Goal: Communication & Community: Connect with others

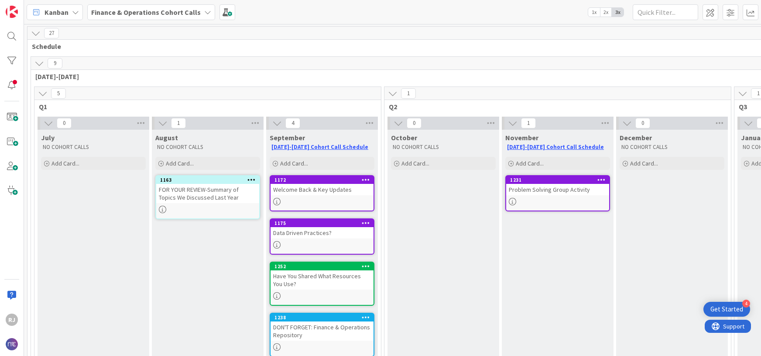
scroll to position [95, 80]
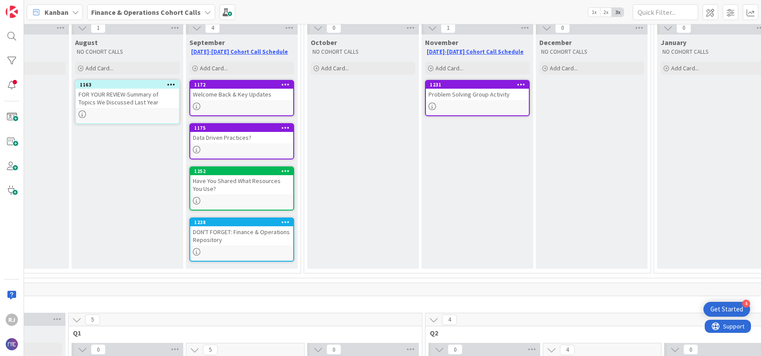
click at [125, 13] on b "Finance & Operations Cohort Calls" at bounding box center [146, 12] width 110 height 9
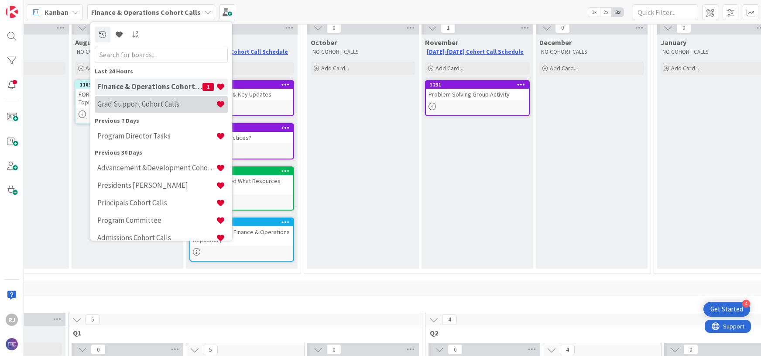
click at [147, 101] on h4 "Grad Support Cohort Calls" at bounding box center [156, 104] width 119 height 9
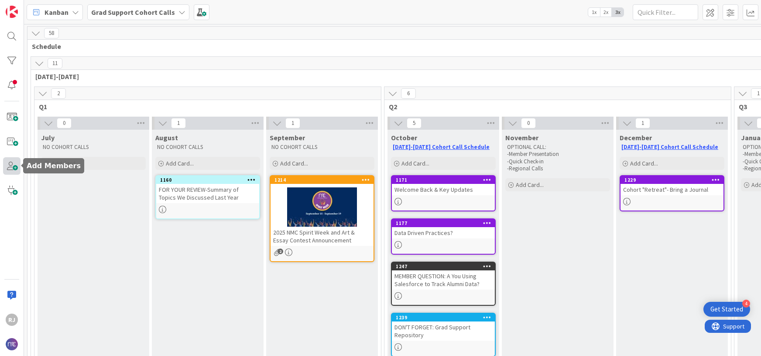
click at [13, 165] on span at bounding box center [11, 165] width 17 height 17
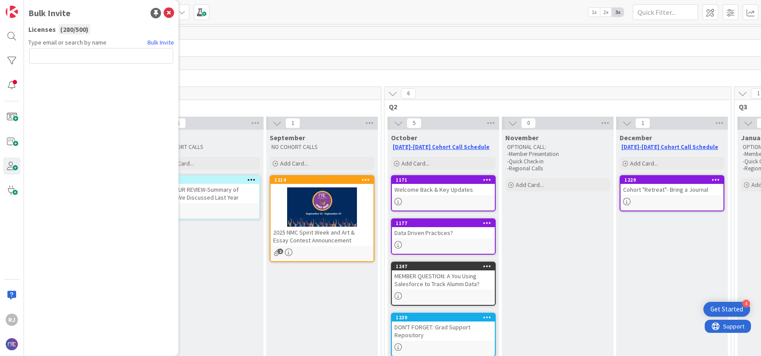
click at [105, 56] on input "text" at bounding box center [101, 56] width 144 height 16
type input "[EMAIL_ADDRESS][DOMAIN_NAME]"
click at [52, 72] on button "Send Invite" at bounding box center [52, 75] width 47 height 16
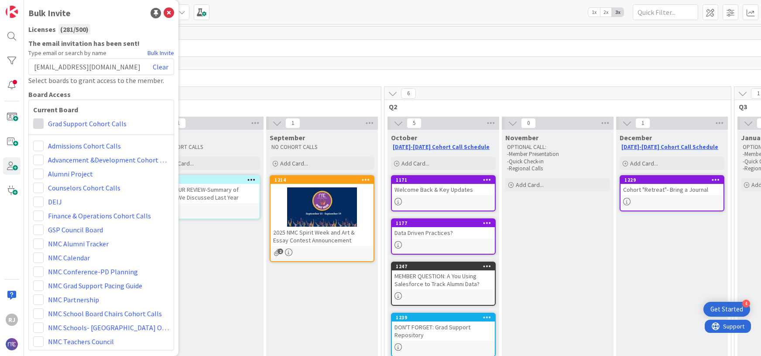
click at [38, 124] on span at bounding box center [38, 123] width 10 height 10
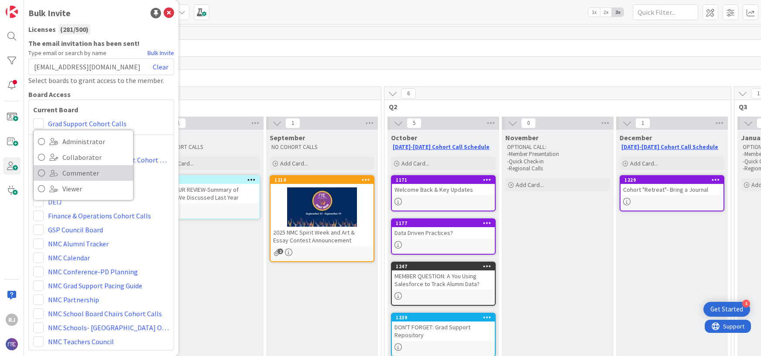
click at [60, 174] on link "Commenter" at bounding box center [84, 173] width 100 height 16
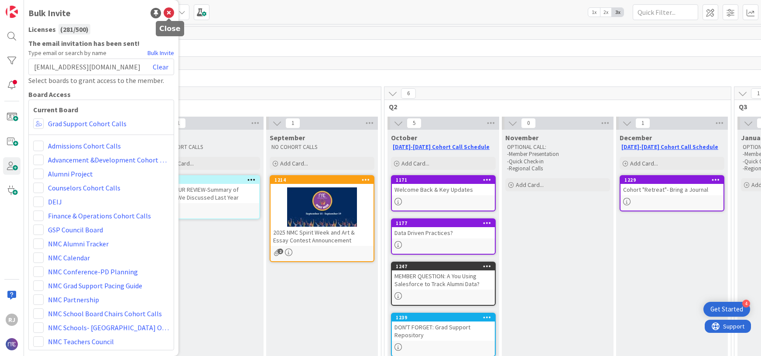
click at [172, 10] on icon at bounding box center [169, 13] width 10 height 10
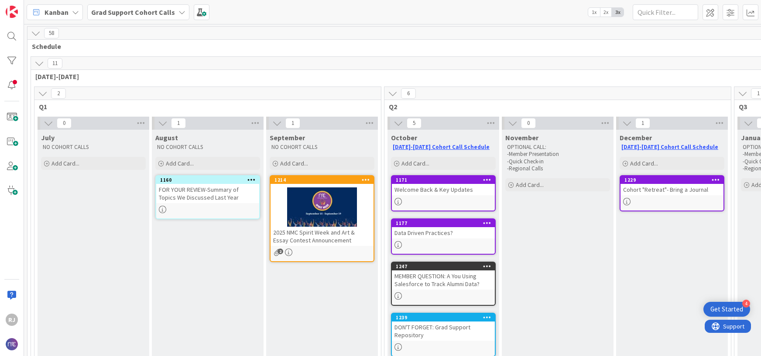
click at [150, 8] on b "Grad Support Cohort Calls" at bounding box center [133, 12] width 84 height 9
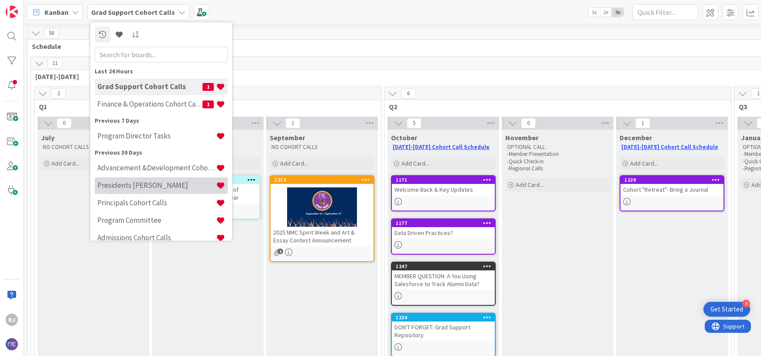
click at [142, 187] on h4 "Presidents [PERSON_NAME]" at bounding box center [156, 185] width 119 height 9
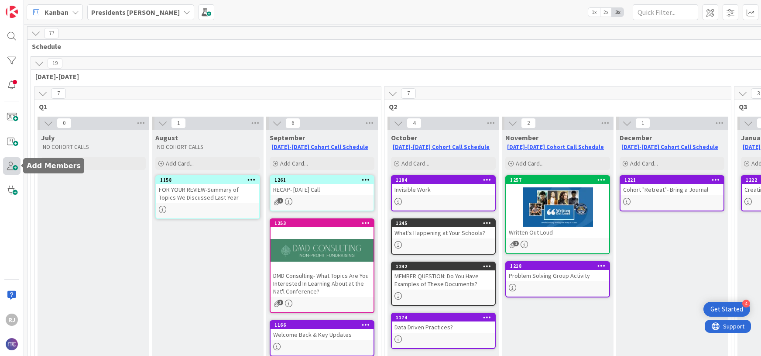
click at [12, 167] on span at bounding box center [11, 165] width 17 height 17
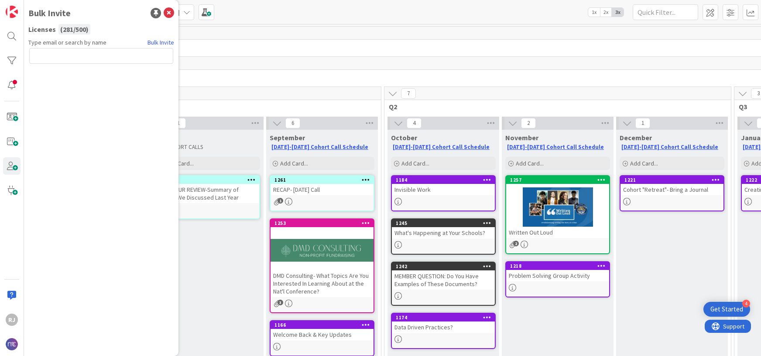
click at [105, 57] on input "text" at bounding box center [101, 56] width 144 height 16
type input "[EMAIL_ADDRESS][DOMAIN_NAME]"
click at [51, 73] on button "Send Invite" at bounding box center [52, 75] width 47 height 16
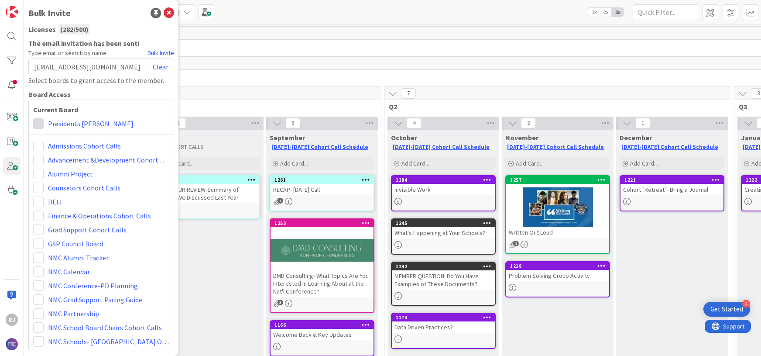
click at [40, 122] on span at bounding box center [38, 123] width 10 height 10
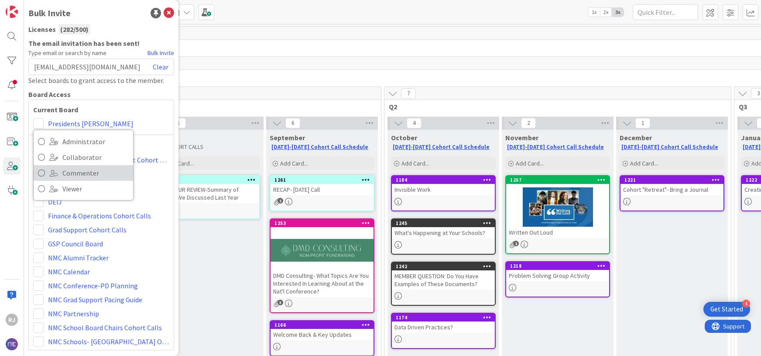
click at [58, 175] on link "Commenter" at bounding box center [84, 173] width 100 height 16
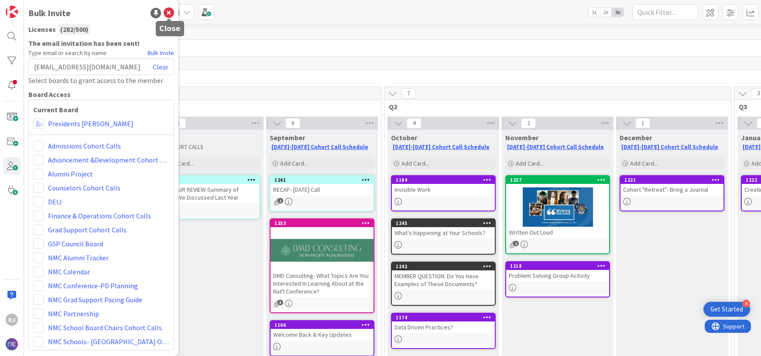
click at [168, 13] on icon at bounding box center [169, 13] width 10 height 10
